Goal: Information Seeking & Learning: Learn about a topic

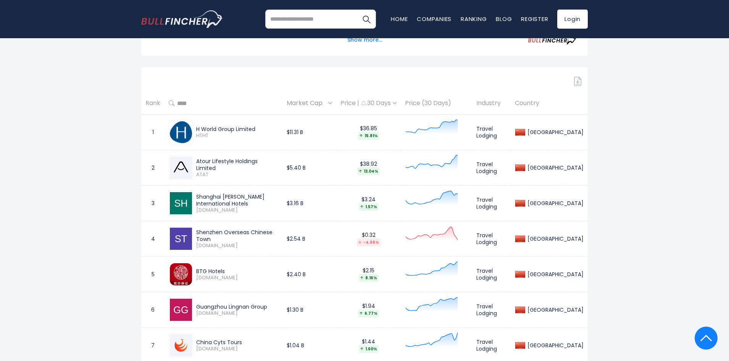
scroll to position [267, 0]
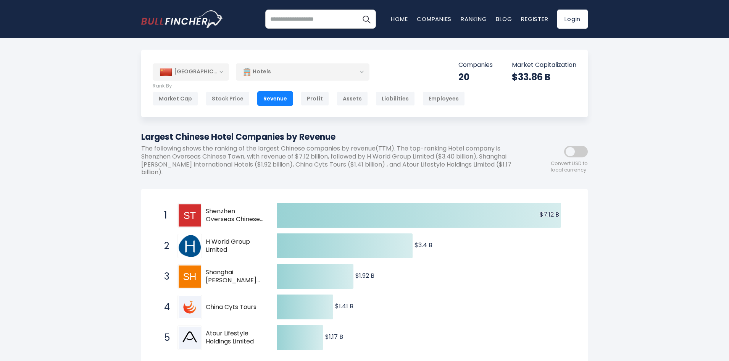
click at [213, 215] on span "Shenzhen Overseas Chinese Town" at bounding box center [235, 215] width 58 height 16
drag, startPoint x: 205, startPoint y: 209, endPoint x: 257, endPoint y: 220, distance: 52.2
click at [257, 220] on div "1 Shenzhen Overseas Chinese Town [DOMAIN_NAME]" at bounding box center [211, 215] width 103 height 24
drag, startPoint x: 260, startPoint y: 218, endPoint x: 215, endPoint y: 220, distance: 45.1
click at [215, 220] on span "Shenzhen Overseas Chinese Town" at bounding box center [235, 215] width 58 height 16
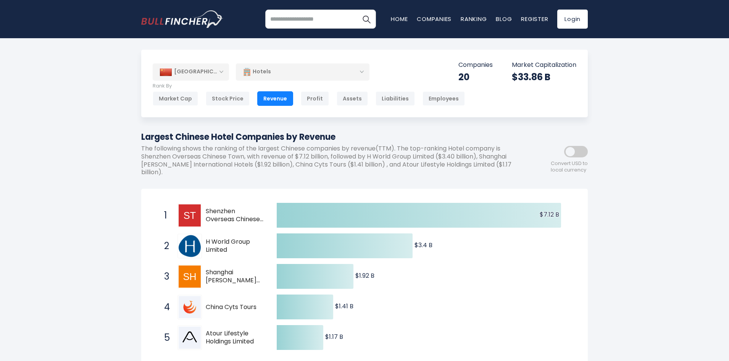
drag, startPoint x: 210, startPoint y: 213, endPoint x: 230, endPoint y: 210, distance: 20.4
click at [230, 210] on span "Shenzhen Overseas Chinese Town" at bounding box center [235, 215] width 58 height 16
